Goal: Information Seeking & Learning: Check status

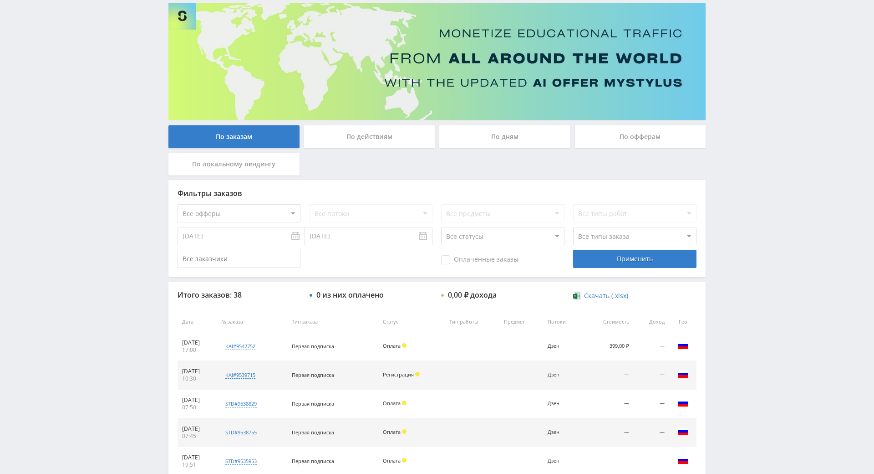
scroll to position [144, 0]
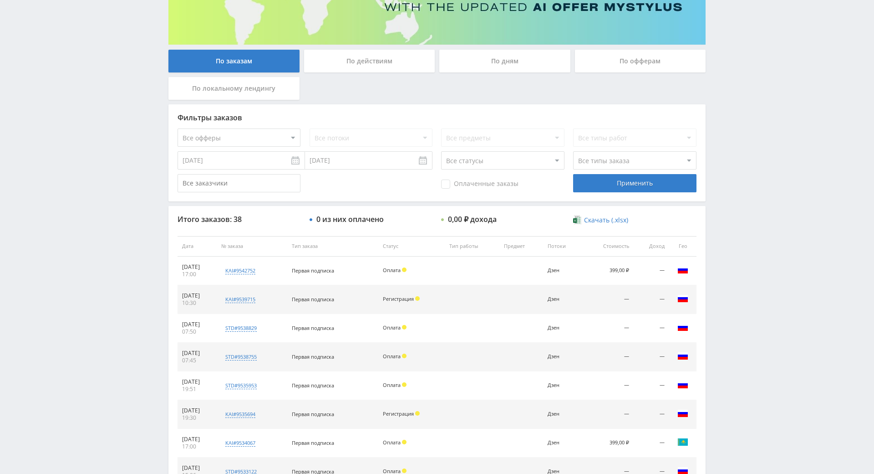
drag, startPoint x: 776, startPoint y: 220, endPoint x: 772, endPoint y: 267, distance: 47.5
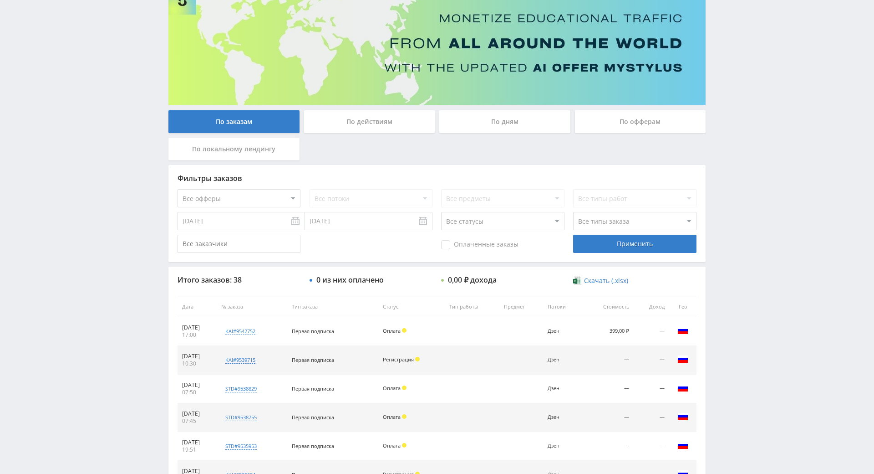
scroll to position [0, 0]
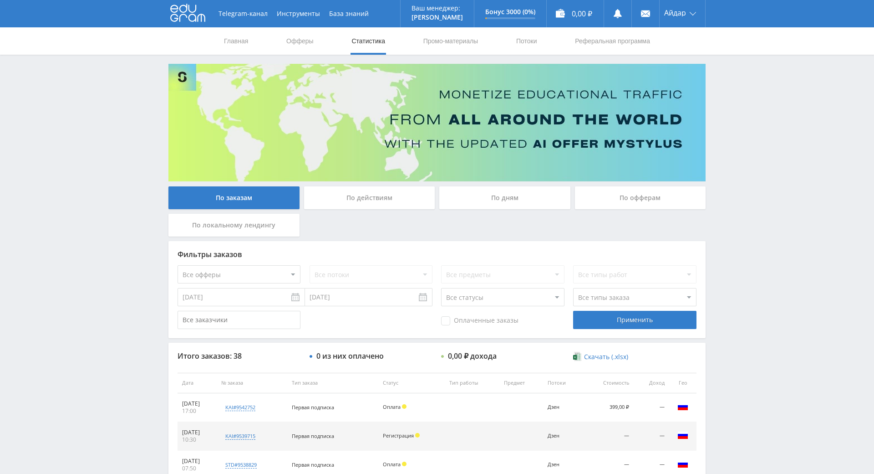
drag, startPoint x: 834, startPoint y: 222, endPoint x: 823, endPoint y: 98, distance: 124.8
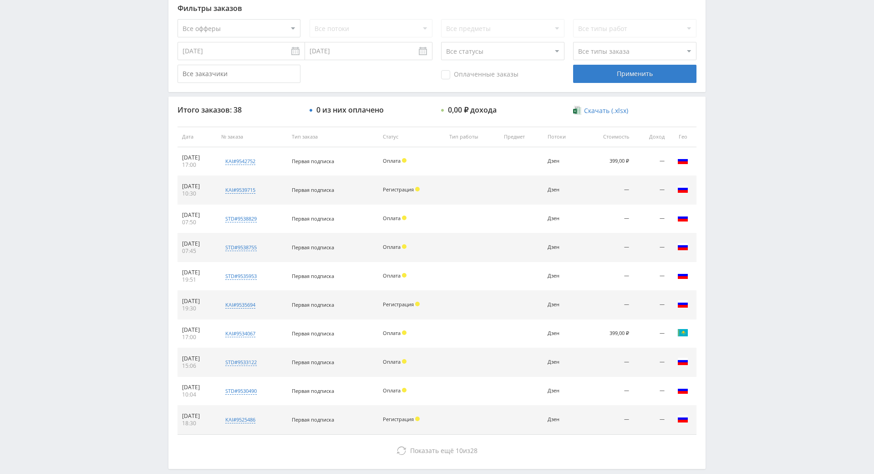
drag, startPoint x: 757, startPoint y: 216, endPoint x: 771, endPoint y: 281, distance: 67.0
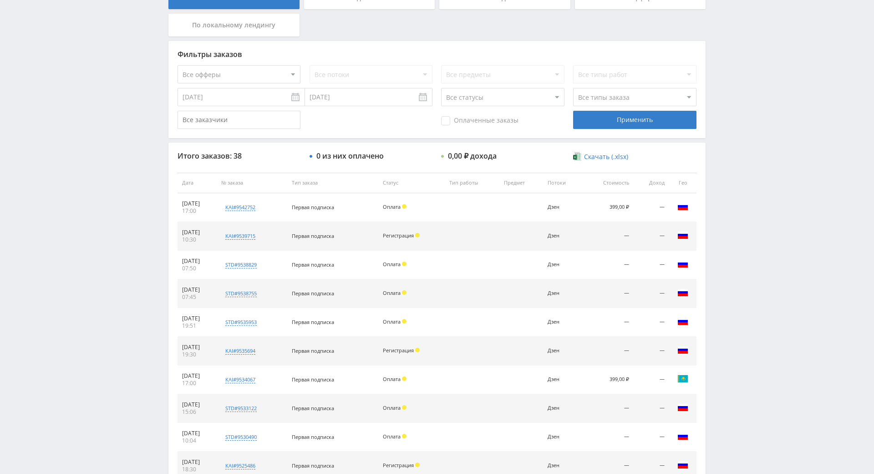
scroll to position [148, 0]
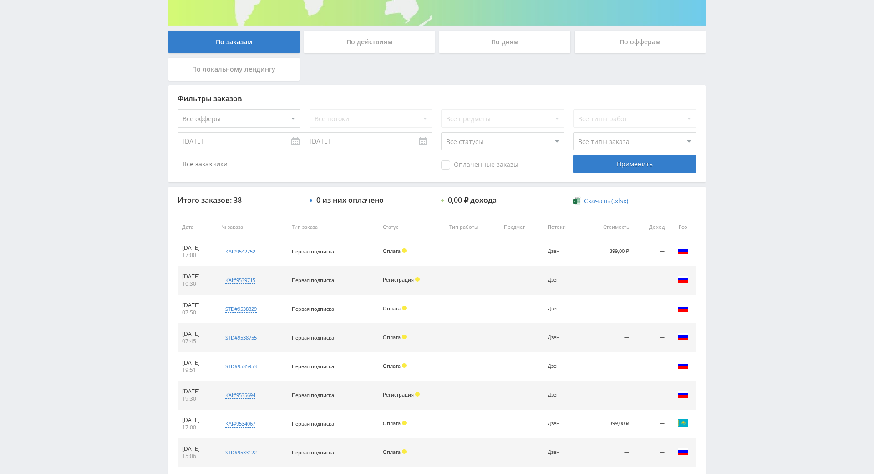
drag, startPoint x: 767, startPoint y: 278, endPoint x: 756, endPoint y: 240, distance: 39.4
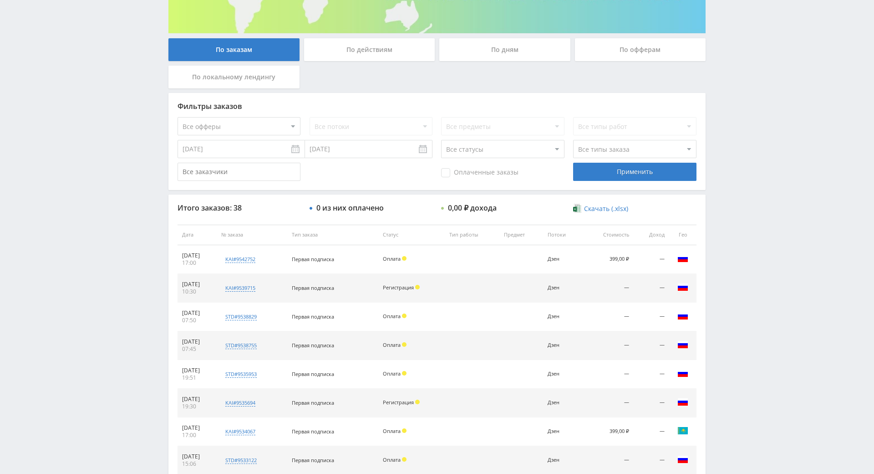
drag, startPoint x: 756, startPoint y: 240, endPoint x: 750, endPoint y: 221, distance: 20.5
drag, startPoint x: 742, startPoint y: 202, endPoint x: 734, endPoint y: 214, distance: 14.8
click at [742, 202] on div "Telegram-канал Инструменты База знаний Ваш менеджер: [PERSON_NAME] Online @edug…" at bounding box center [437, 234] width 874 height 765
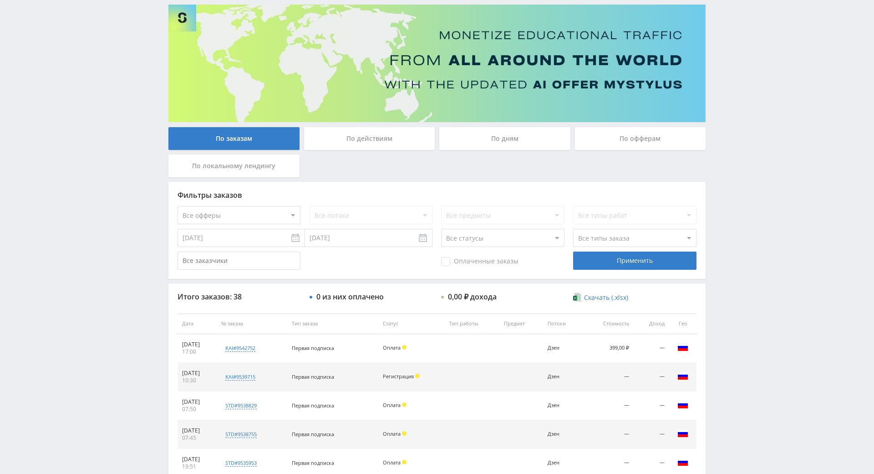
scroll to position [0, 0]
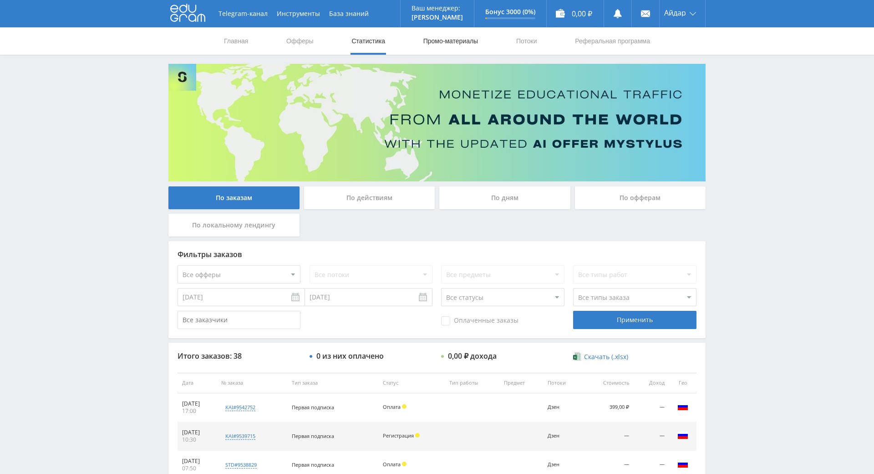
click at [435, 44] on link "Промо-материалы" at bounding box center [451, 40] width 56 height 27
select select "340"
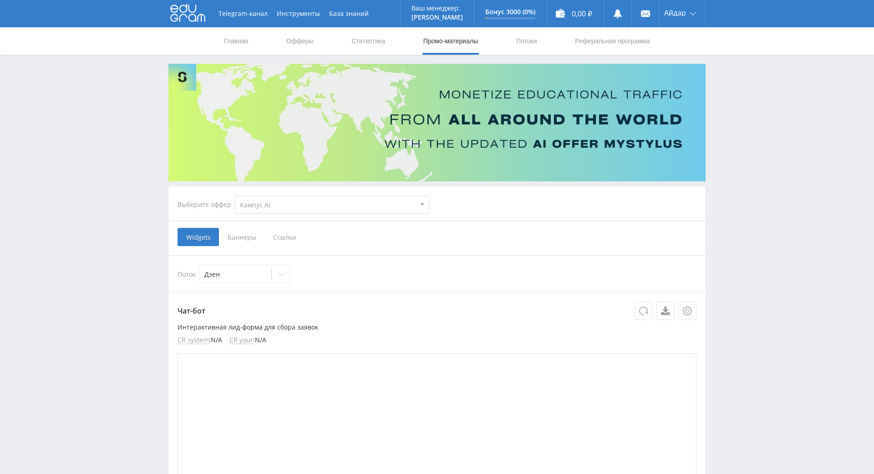
click at [300, 208] on select "MyStylus MyStylus - Revshare Кампус AI Studybay Автор24 Studybay Brazil Study A…" at bounding box center [332, 204] width 195 height 18
select select "376"
click at [235, 195] on select "MyStylus MyStylus - Revshare Кампус AI Studybay Автор24 Studybay Brazil Study A…" at bounding box center [332, 204] width 195 height 18
select select "376"
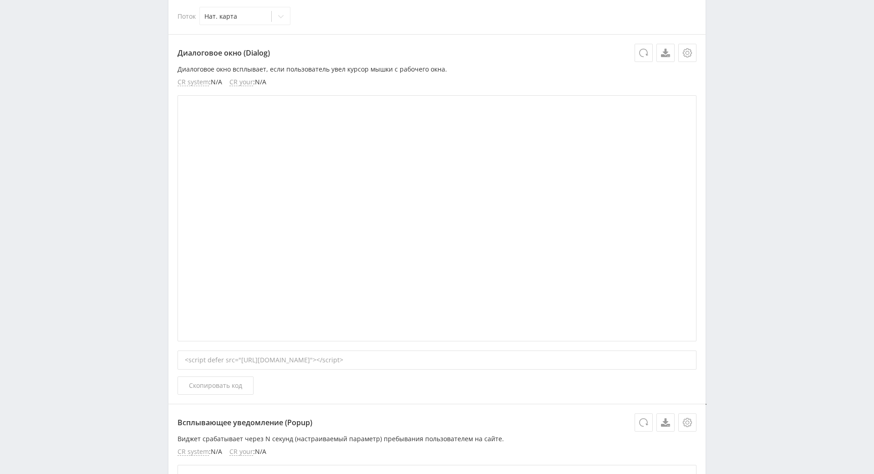
drag, startPoint x: 690, startPoint y: 240, endPoint x: 718, endPoint y: 325, distance: 88.7
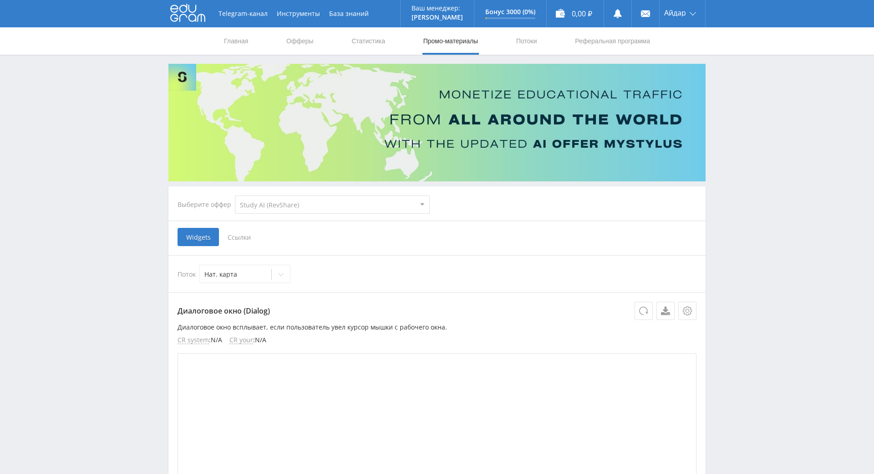
drag, startPoint x: 716, startPoint y: 325, endPoint x: 703, endPoint y: 228, distance: 97.5
click at [289, 34] on link "Офферы" at bounding box center [300, 40] width 29 height 27
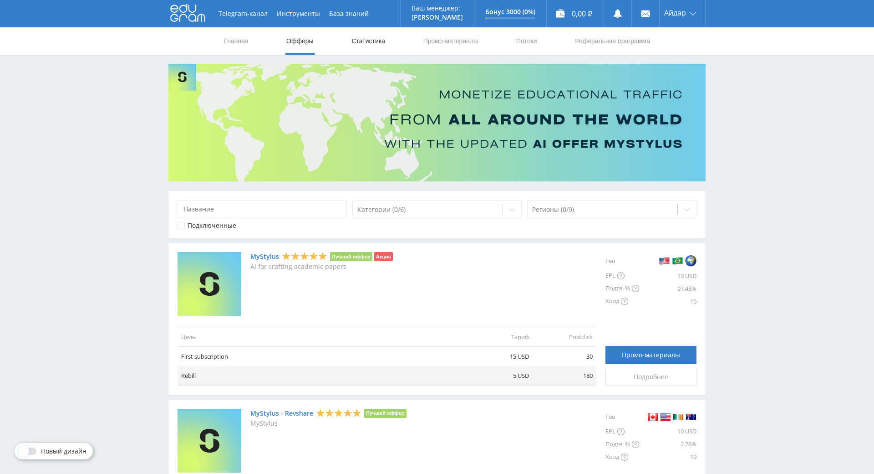
click at [358, 46] on link "Статистика" at bounding box center [369, 40] width 36 height 27
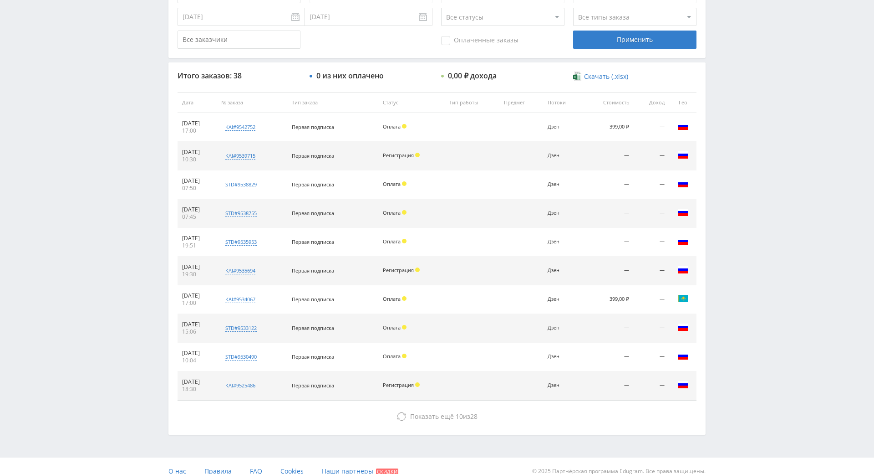
drag, startPoint x: 737, startPoint y: 264, endPoint x: 741, endPoint y: 267, distance: 5.2
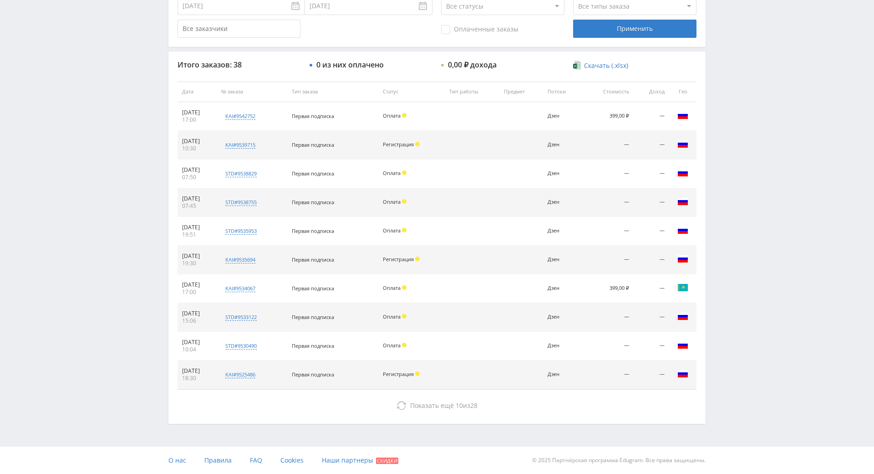
drag, startPoint x: 739, startPoint y: 265, endPoint x: 724, endPoint y: 178, distance: 88.7
drag, startPoint x: 719, startPoint y: 165, endPoint x: 725, endPoint y: 165, distance: 5.9
click at [719, 165] on div "Telegram-канал Инструменты База знаний Ваш менеджер: [PERSON_NAME] Online @edug…" at bounding box center [437, 91] width 874 height 765
click at [734, 170] on div "Telegram-канал Инструменты База знаний Ваш менеджер: [PERSON_NAME] Online @edug…" at bounding box center [437, 91] width 874 height 765
click at [727, 117] on div "Telegram-канал Инструменты База знаний Ваш менеджер: [PERSON_NAME] Online @edug…" at bounding box center [437, 91] width 874 height 765
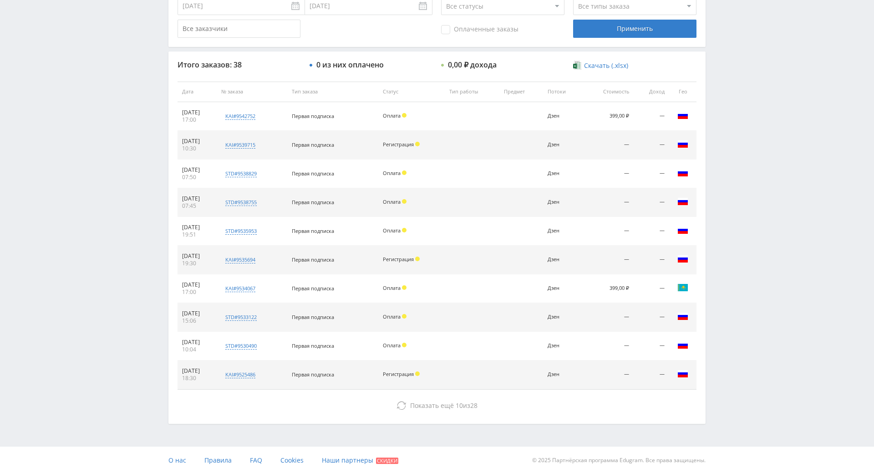
click at [727, 117] on div "Telegram-канал Инструменты База знаний Ваш менеджер: [PERSON_NAME] Online @edug…" at bounding box center [437, 91] width 874 height 765
click at [710, 83] on div "Telegram-канал Инструменты База знаний Ваш менеджер: [PERSON_NAME] Online @edug…" at bounding box center [437, 91] width 874 height 765
click at [722, 88] on div "Telegram-канал Инструменты База знаний Ваш менеджер: [PERSON_NAME] Online @edug…" at bounding box center [437, 91] width 874 height 765
click at [718, 79] on div "Telegram-канал Инструменты База знаний Ваш менеджер: [PERSON_NAME] Online @edug…" at bounding box center [437, 91] width 874 height 765
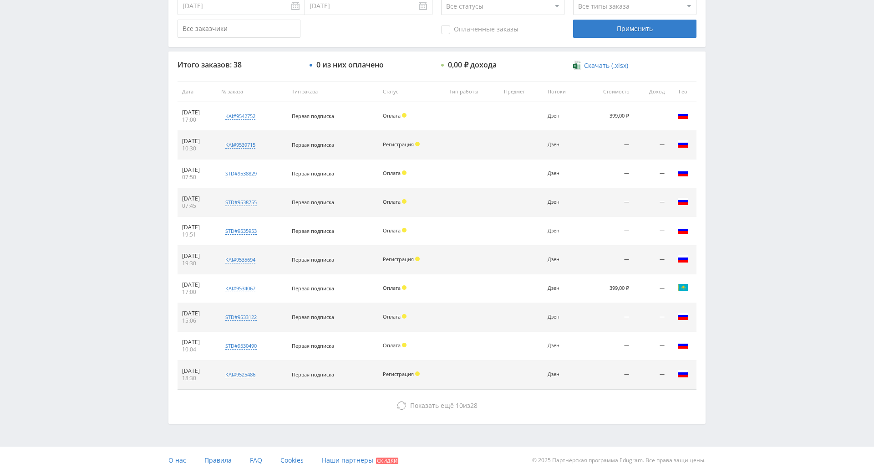
click at [718, 79] on div "Telegram-канал Инструменты База знаний Ваш менеджер: [PERSON_NAME] Online @edug…" at bounding box center [437, 91] width 874 height 765
drag, startPoint x: 725, startPoint y: 44, endPoint x: 730, endPoint y: 47, distance: 5.8
click at [725, 44] on div "Telegram-канал Инструменты База знаний Ваш менеджер: [PERSON_NAME] Online @edug…" at bounding box center [437, 91] width 874 height 765
click at [730, 47] on div "Telegram-канал Инструменты База знаний Ваш менеджер: [PERSON_NAME] Online @edug…" at bounding box center [437, 91] width 874 height 765
click at [725, 43] on div "Telegram-канал Инструменты База знаний Ваш менеджер: [PERSON_NAME] Online @edug…" at bounding box center [437, 91] width 874 height 765
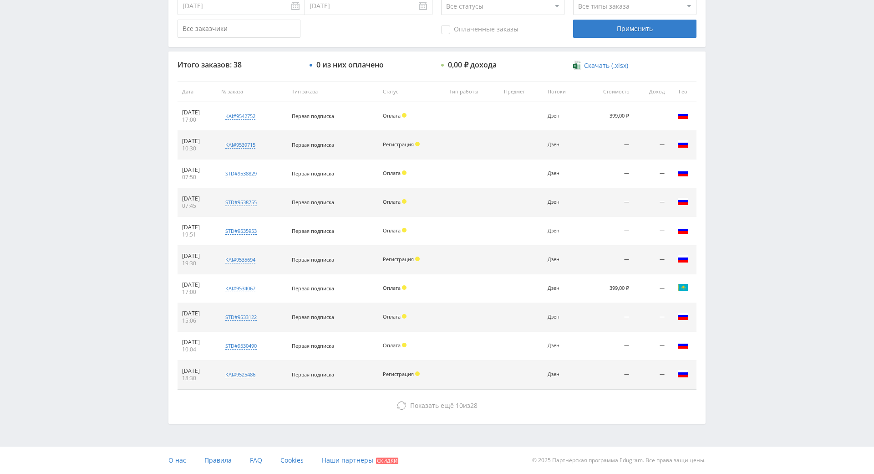
click at [724, 43] on div "Telegram-канал Инструменты База знаний Ваш менеджер: [PERSON_NAME] Online @edug…" at bounding box center [437, 91] width 874 height 765
drag, startPoint x: 725, startPoint y: 43, endPoint x: 707, endPoint y: 29, distance: 22.7
click at [724, 42] on div "Telegram-канал Инструменты База знаний Ваш менеджер: [PERSON_NAME] Online @edug…" at bounding box center [437, 91] width 874 height 765
click at [706, 28] on div "По заказам По действиям По дням По офферам По локальному лендингу Фильтры заказ…" at bounding box center [437, 98] width 547 height 651
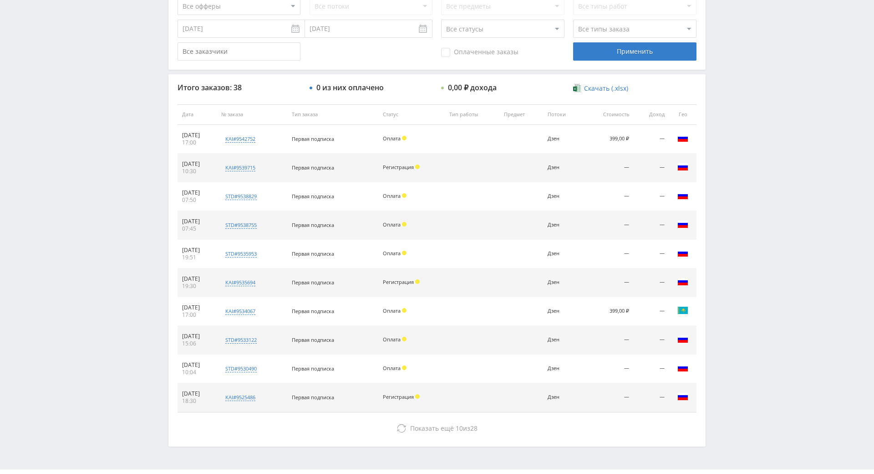
scroll to position [280, 0]
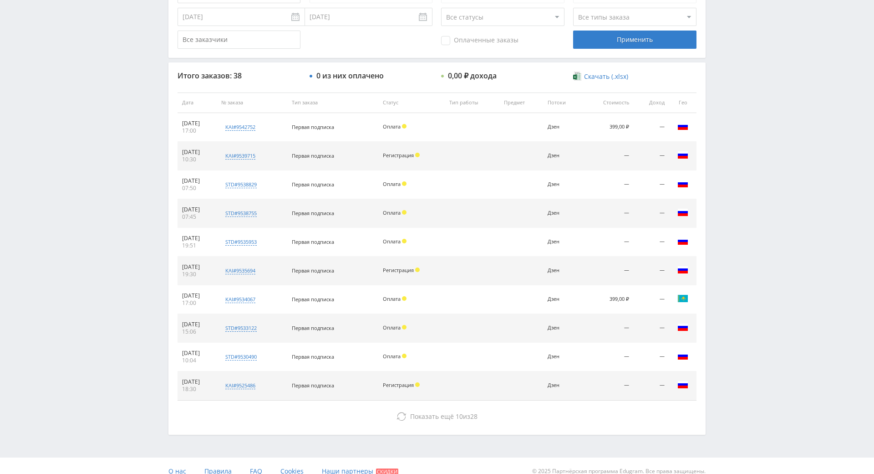
drag, startPoint x: 780, startPoint y: 233, endPoint x: 752, endPoint y: 228, distance: 27.9
drag, startPoint x: 750, startPoint y: 222, endPoint x: 756, endPoint y: 140, distance: 82.2
click at [756, 139] on div "Telegram-канал Инструменты База знаний Ваш менеджер: [PERSON_NAME] Online @edug…" at bounding box center [437, 102] width 874 height 765
click at [768, 148] on div "Telegram-канал Инструменты База знаний Ваш менеджер: [PERSON_NAME] Online @edug…" at bounding box center [437, 102] width 874 height 765
drag, startPoint x: 768, startPoint y: 148, endPoint x: 757, endPoint y: 141, distance: 12.8
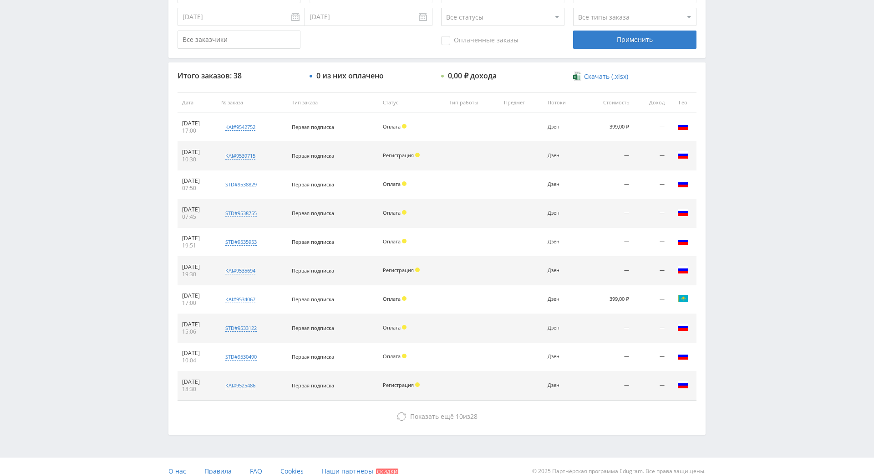
click at [767, 148] on div "Telegram-канал Инструменты База знаний Ваш менеджер: [PERSON_NAME] Online @edug…" at bounding box center [437, 102] width 874 height 765
click at [497, 428] on div "Итого заказов: 38 0 из них оплачено 0,00 ₽ дохода Скачать (.xlsx) Дата № заказа…" at bounding box center [437, 248] width 537 height 372
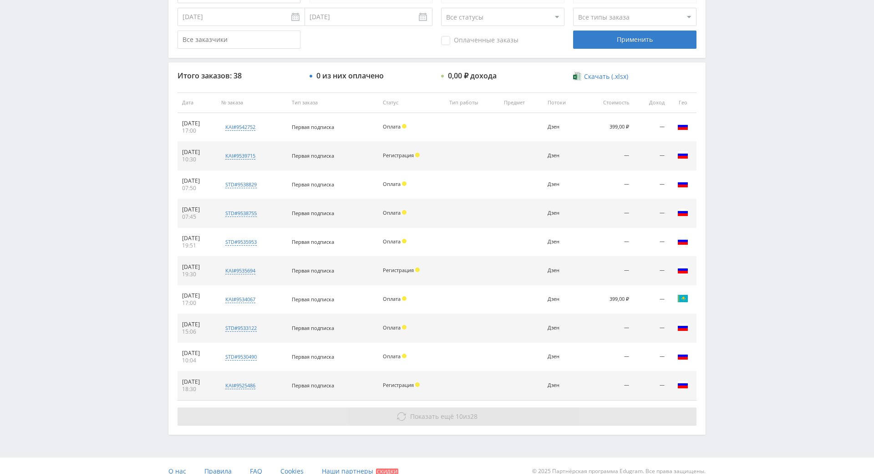
click at [495, 424] on button "Показать ещё 10 из 28" at bounding box center [437, 416] width 519 height 18
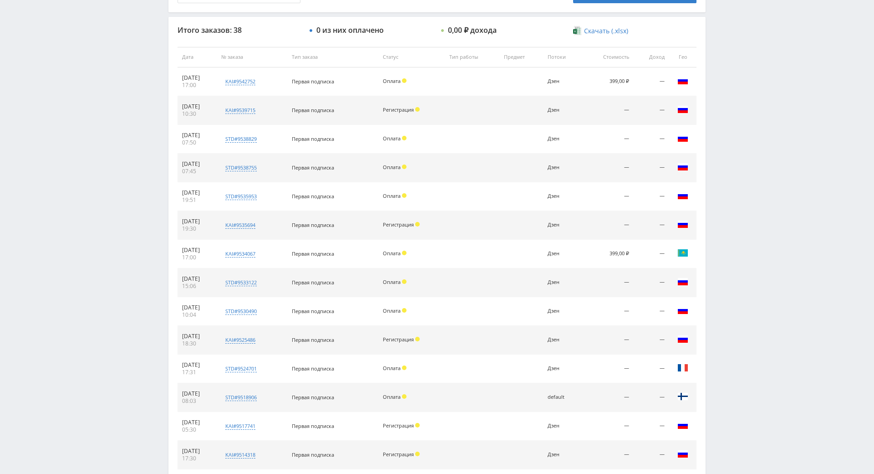
drag, startPoint x: 765, startPoint y: 281, endPoint x: 746, endPoint y: 371, distance: 92.6
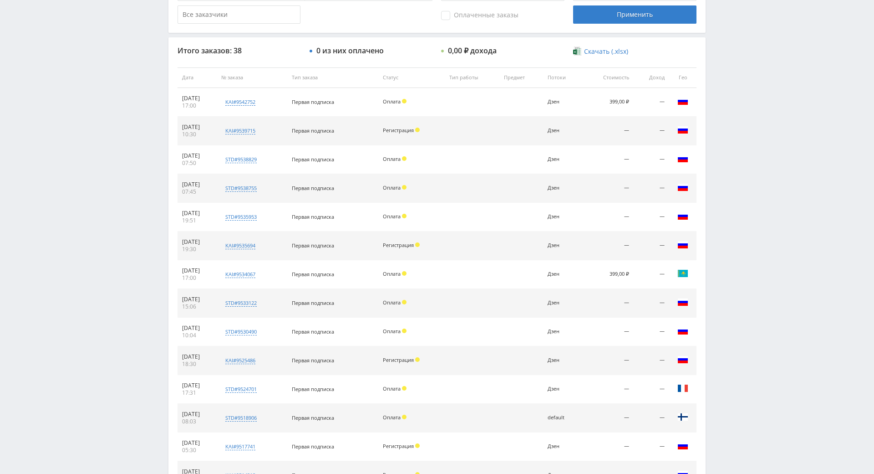
scroll to position [0, 0]
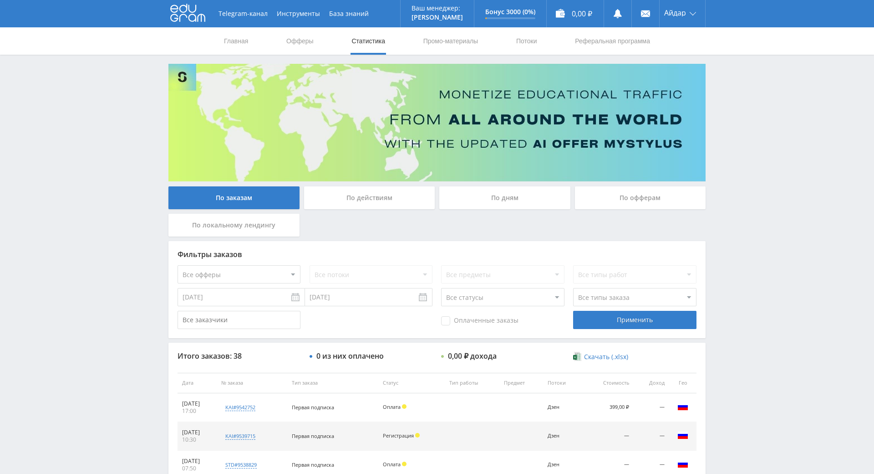
drag, startPoint x: 451, startPoint y: 152, endPoint x: 422, endPoint y: 7, distance: 147.3
drag, startPoint x: 754, startPoint y: 139, endPoint x: 742, endPoint y: 118, distance: 24.6
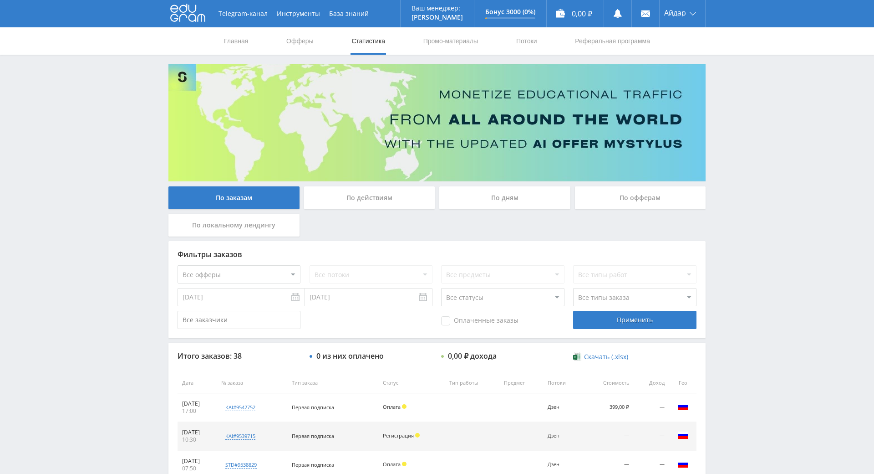
drag, startPoint x: 725, startPoint y: 99, endPoint x: 720, endPoint y: 100, distance: 5.1
drag, startPoint x: 750, startPoint y: 169, endPoint x: 764, endPoint y: 135, distance: 36.7
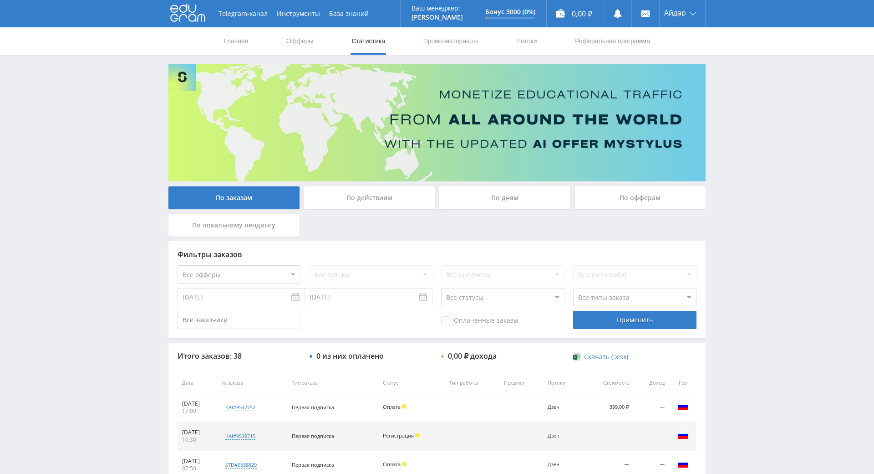
drag, startPoint x: 757, startPoint y: 346, endPoint x: 731, endPoint y: 224, distance: 125.4
drag, startPoint x: 724, startPoint y: 177, endPoint x: 716, endPoint y: 112, distance: 65.6
drag, startPoint x: 716, startPoint y: 112, endPoint x: 728, endPoint y: 121, distance: 15.4
click at [716, 112] on div "Telegram-канал Инструменты База знаний Ваш менеджер: [PERSON_NAME] Alex Online …" at bounding box center [437, 382] width 874 height 765
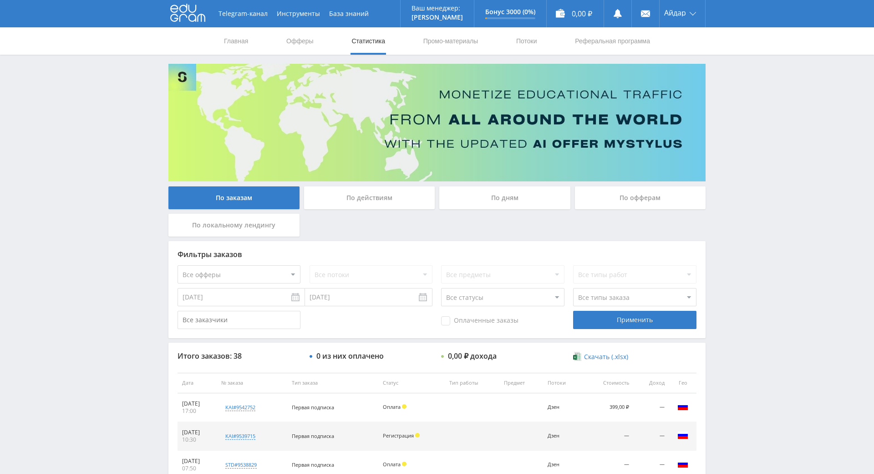
click at [729, 122] on div "Telegram-канал Инструменты База знаний Ваш менеджер: [PERSON_NAME] Alex Online …" at bounding box center [437, 382] width 874 height 765
click at [728, 83] on div "Telegram-канал Инструменты База знаний Ваш менеджер: [PERSON_NAME] Online @edug…" at bounding box center [437, 382] width 874 height 765
drag, startPoint x: 725, startPoint y: 100, endPoint x: 721, endPoint y: 92, distance: 8.8
click at [721, 92] on div "Telegram-канал Инструменты База знаний Ваш менеджер: [PERSON_NAME] Online @edug…" at bounding box center [437, 382] width 874 height 765
click at [596, 37] on link "Реферальная программа" at bounding box center [612, 40] width 77 height 27
